Goal: Transaction & Acquisition: Purchase product/service

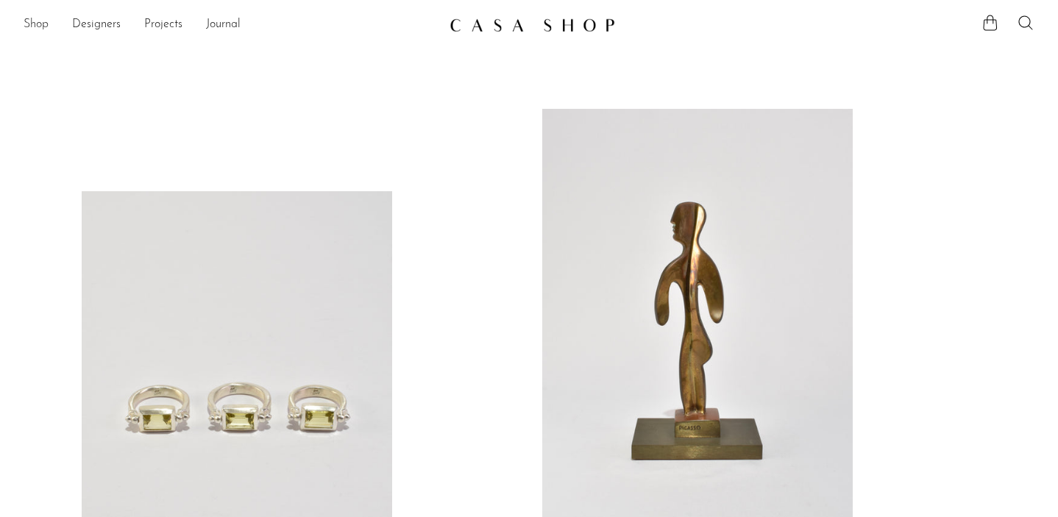
click at [41, 24] on link "Shop" at bounding box center [36, 24] width 25 height 19
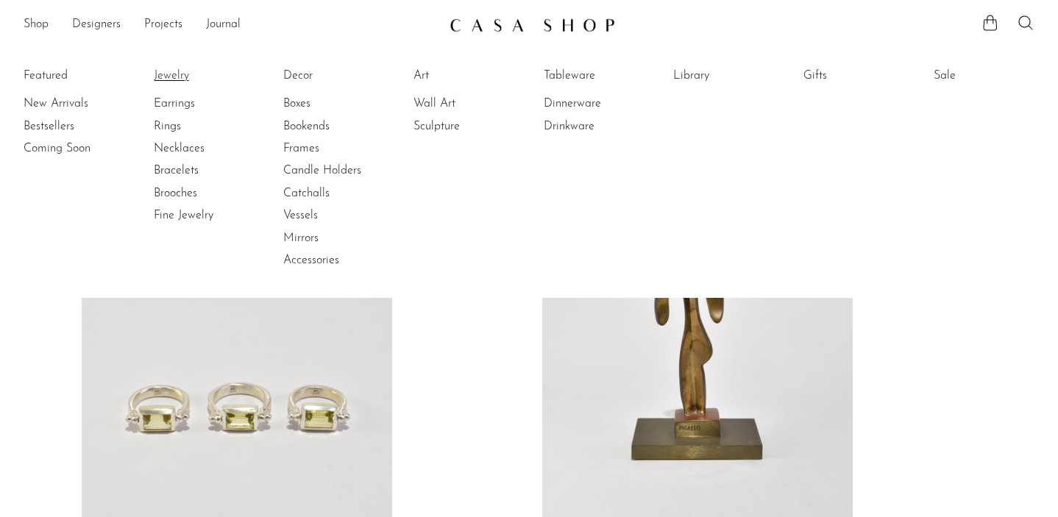
click at [161, 77] on link "Jewelry" at bounding box center [209, 76] width 110 height 16
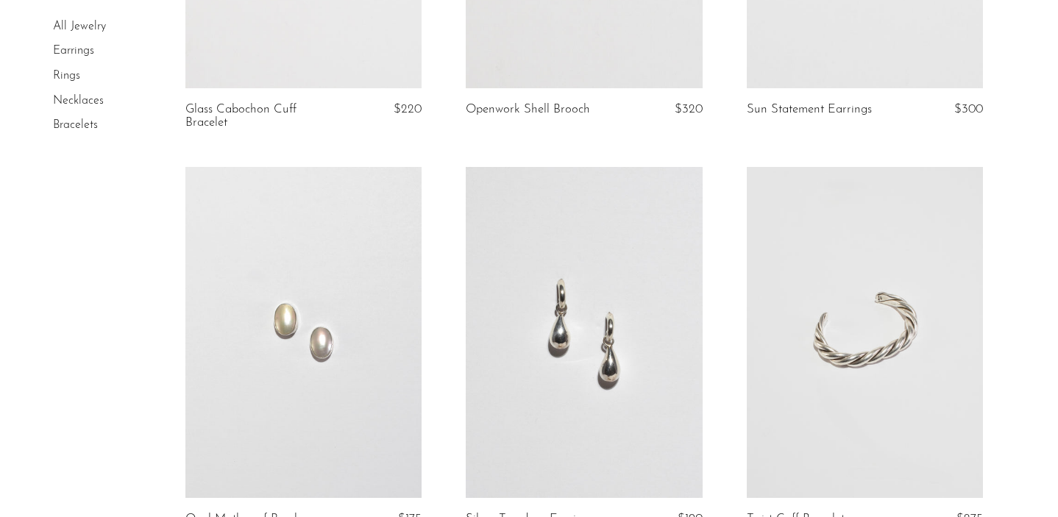
scroll to position [768, 0]
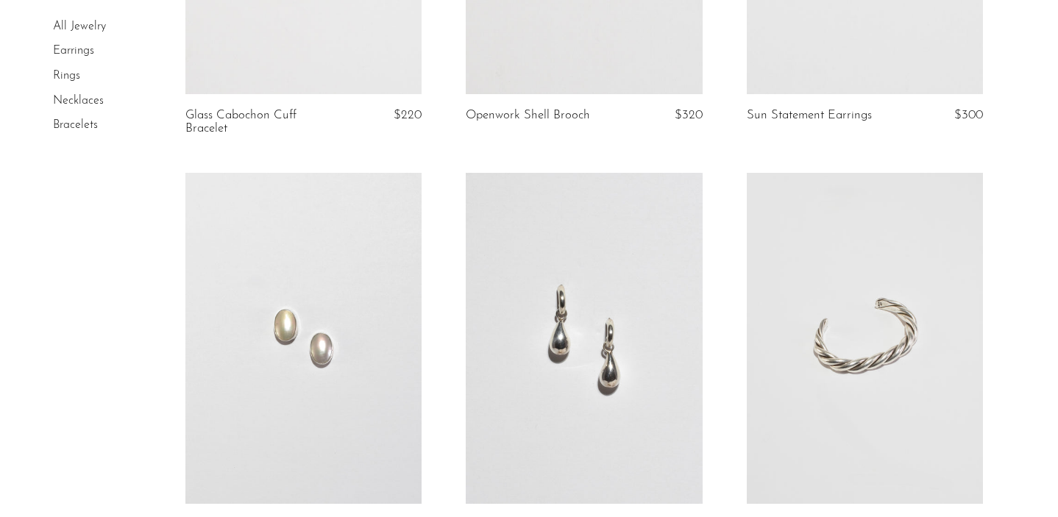
click at [825, 360] on link at bounding box center [865, 338] width 236 height 331
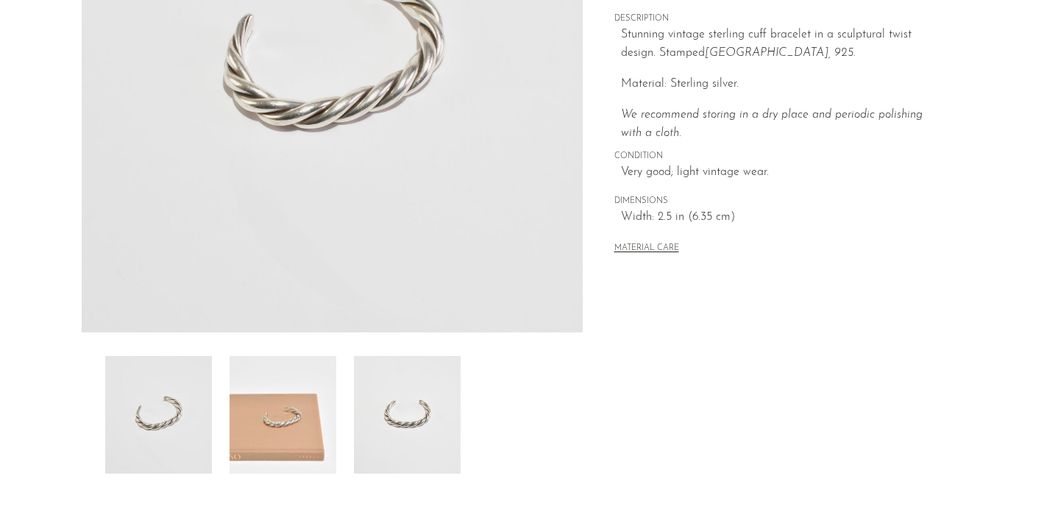
scroll to position [298, 0]
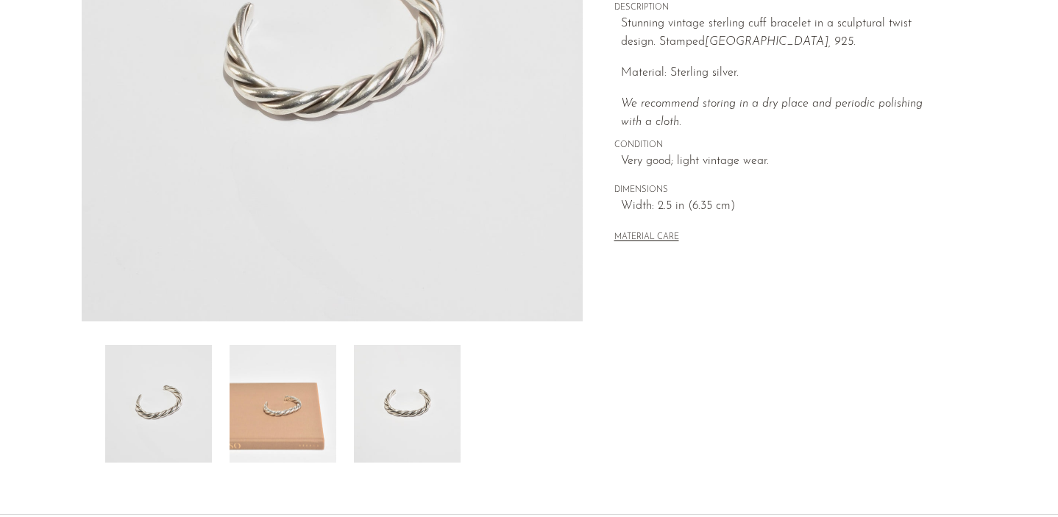
click at [433, 413] on img at bounding box center [407, 404] width 107 height 118
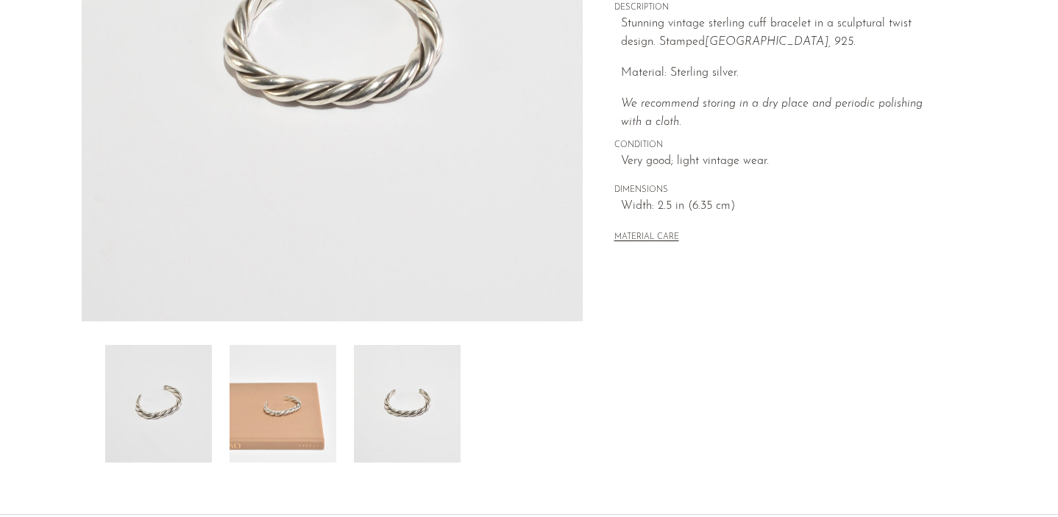
click at [296, 403] on img at bounding box center [283, 404] width 107 height 118
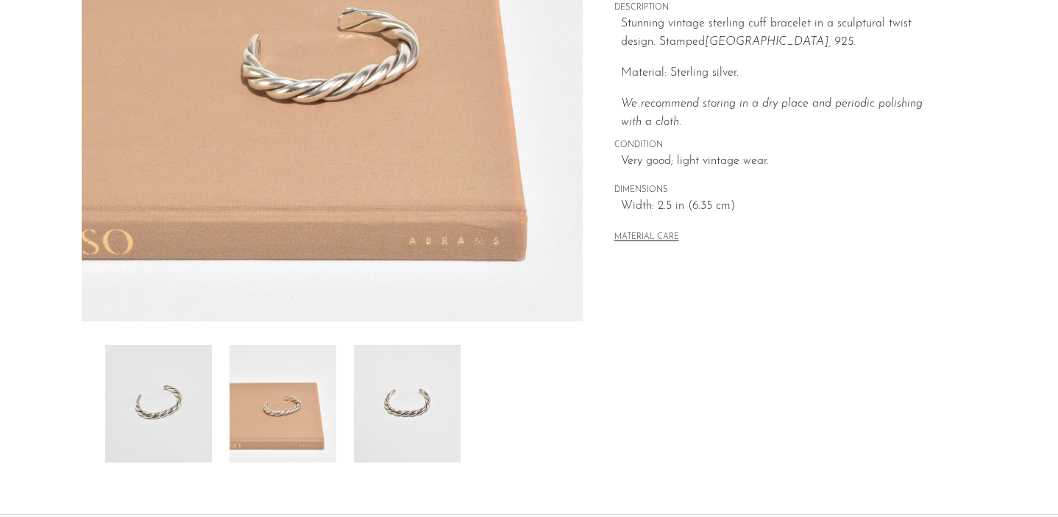
click at [205, 394] on img at bounding box center [158, 404] width 107 height 118
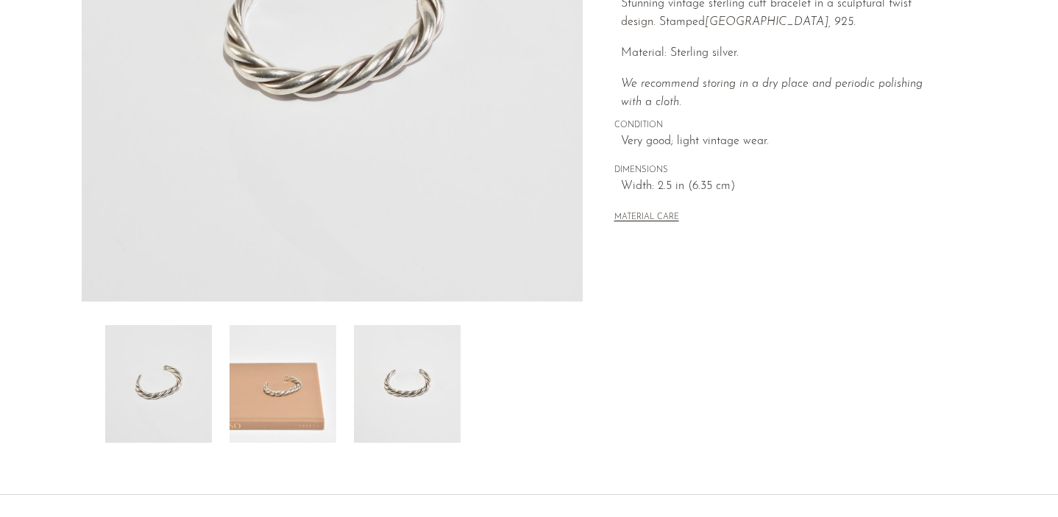
scroll to position [0, 0]
